Goal: Information Seeking & Learning: Learn about a topic

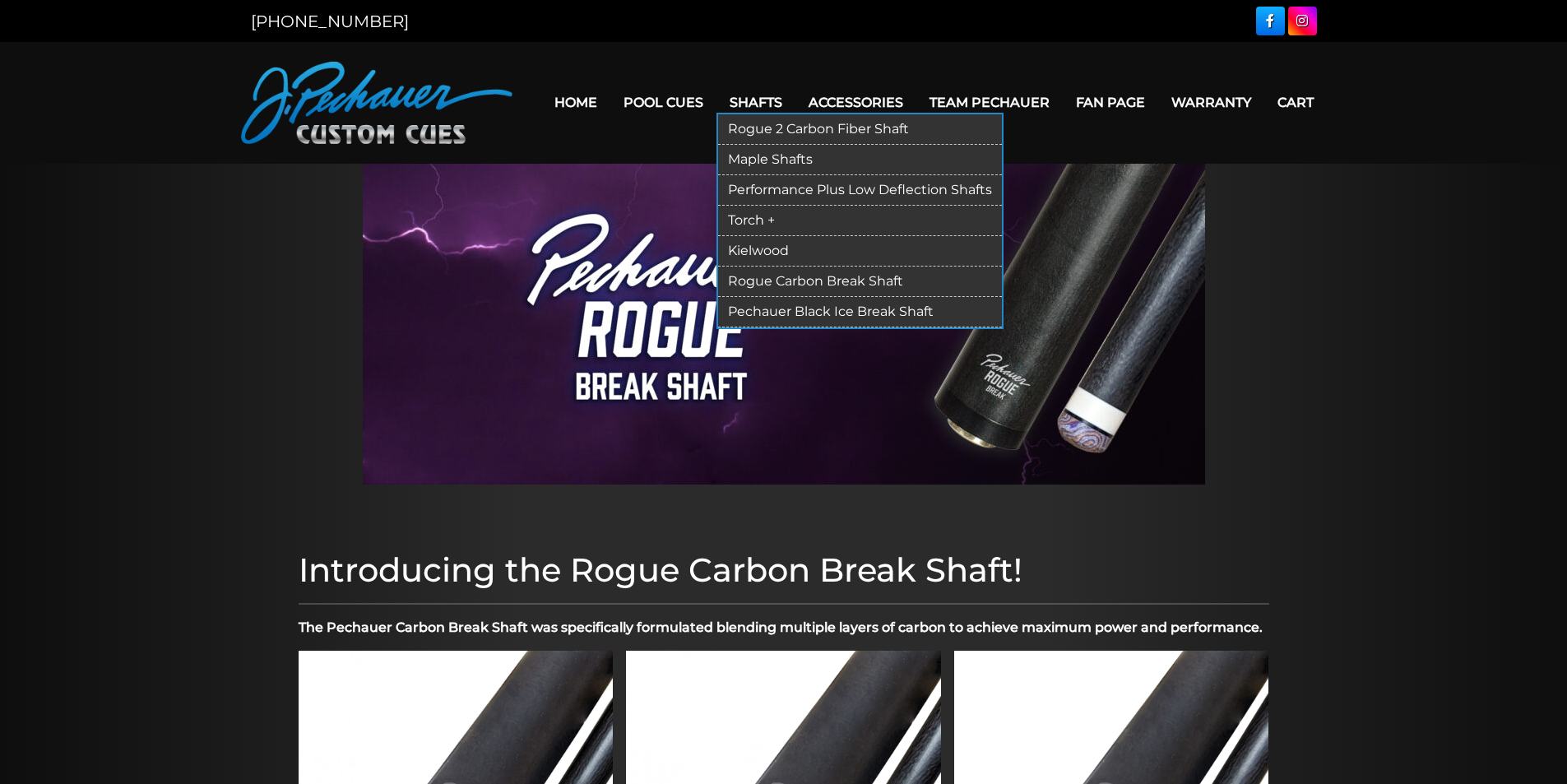
click at [757, 121] on link "Rogue 2 Carbon Fiber Shaft" at bounding box center [860, 129] width 284 height 30
